Goal: Check status: Check status

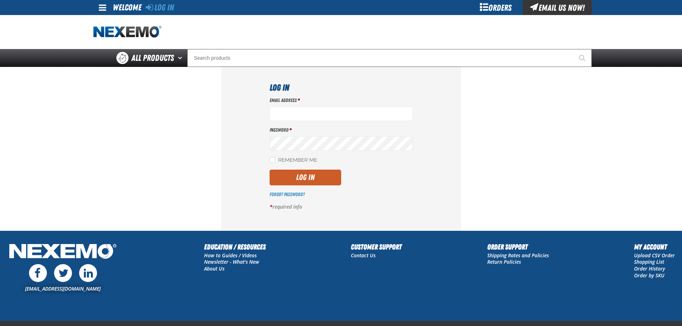
type input "rperedero@vtaig.com"
click at [296, 186] on div "Email Address * rperedero@vtaig.com Password * Remember Me Log In *" at bounding box center [341, 156] width 143 height 119
click at [297, 178] on button "Log In" at bounding box center [306, 178] width 72 height 16
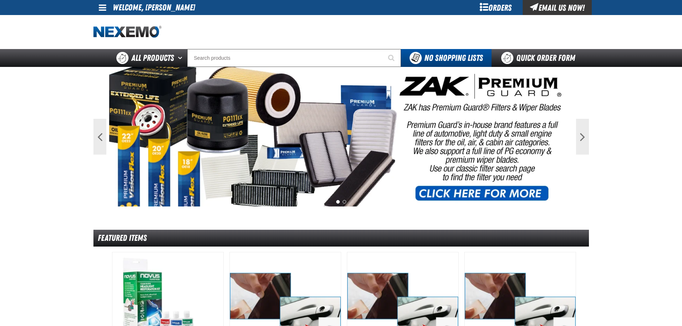
click at [502, 8] on div "Orders" at bounding box center [496, 7] width 54 height 15
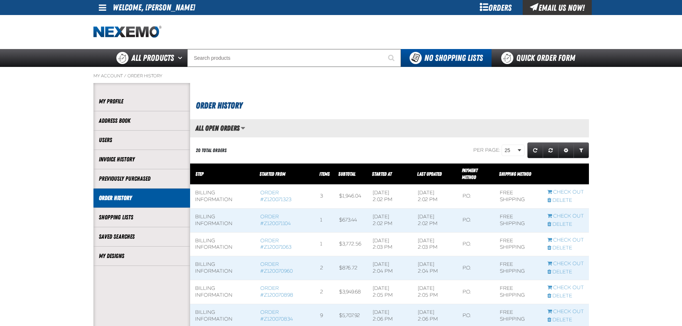
scroll to position [0, 0]
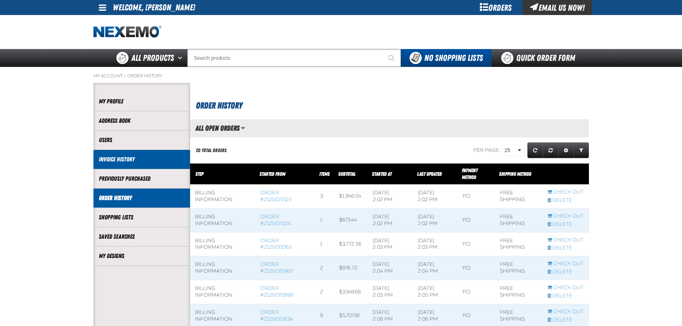
click at [148, 165] on li "Invoice History" at bounding box center [141, 159] width 97 height 19
click at [125, 160] on link "Invoice History" at bounding box center [142, 159] width 86 height 8
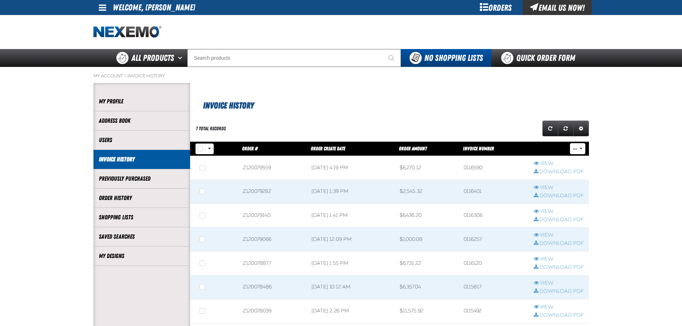
scroll to position [0, 0]
click at [551, 164] on link "View" at bounding box center [559, 163] width 50 height 7
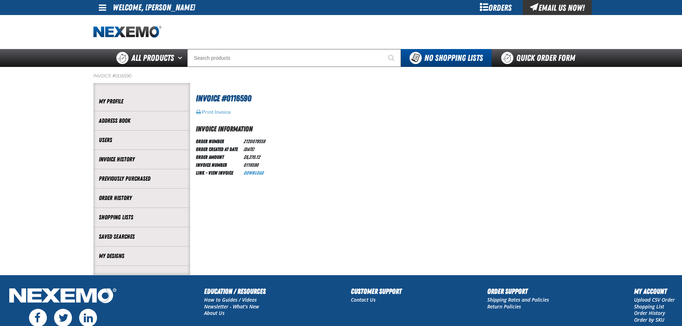
click at [256, 140] on td "Z120079559" at bounding box center [254, 141] width 27 height 8
copy td "Z120079559"
click at [139, 195] on link "Order History" at bounding box center [142, 198] width 86 height 8
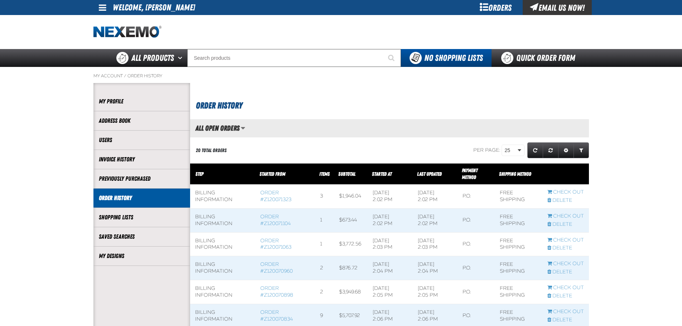
scroll to position [0, 0]
click at [581, 150] on span "Expand or Collapse Grid Filters" at bounding box center [581, 150] width 4 height 5
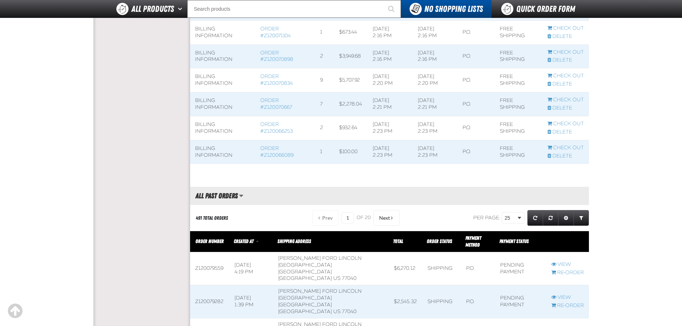
scroll to position [608, 0]
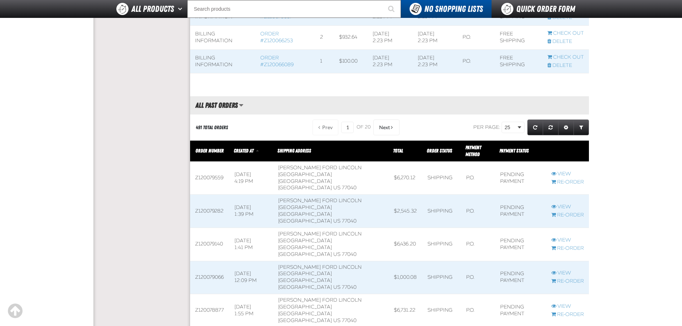
click at [500, 177] on span at bounding box center [520, 178] width 51 height 33
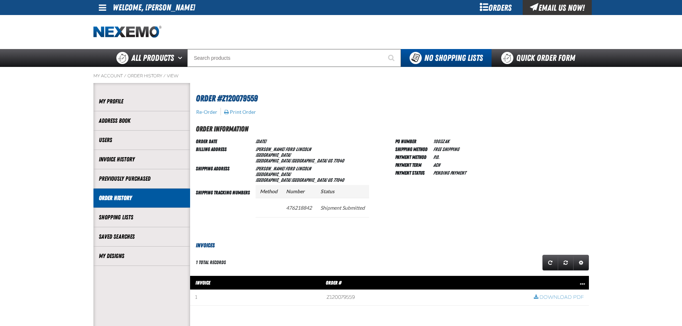
scroll to position [0, 0]
click at [298, 208] on td "476218842" at bounding box center [299, 207] width 34 height 19
